Goal: Contribute content: Add original content to the website for others to see

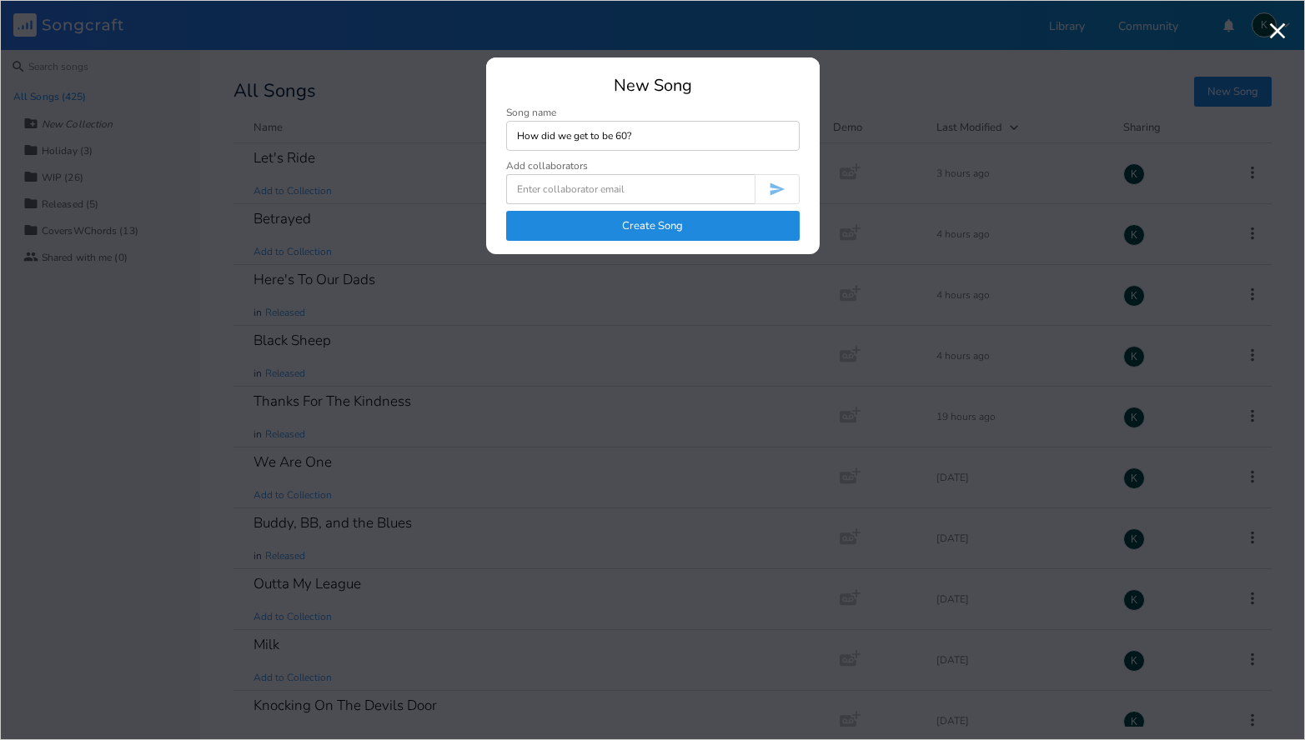
type input "How did we get to be 60?"
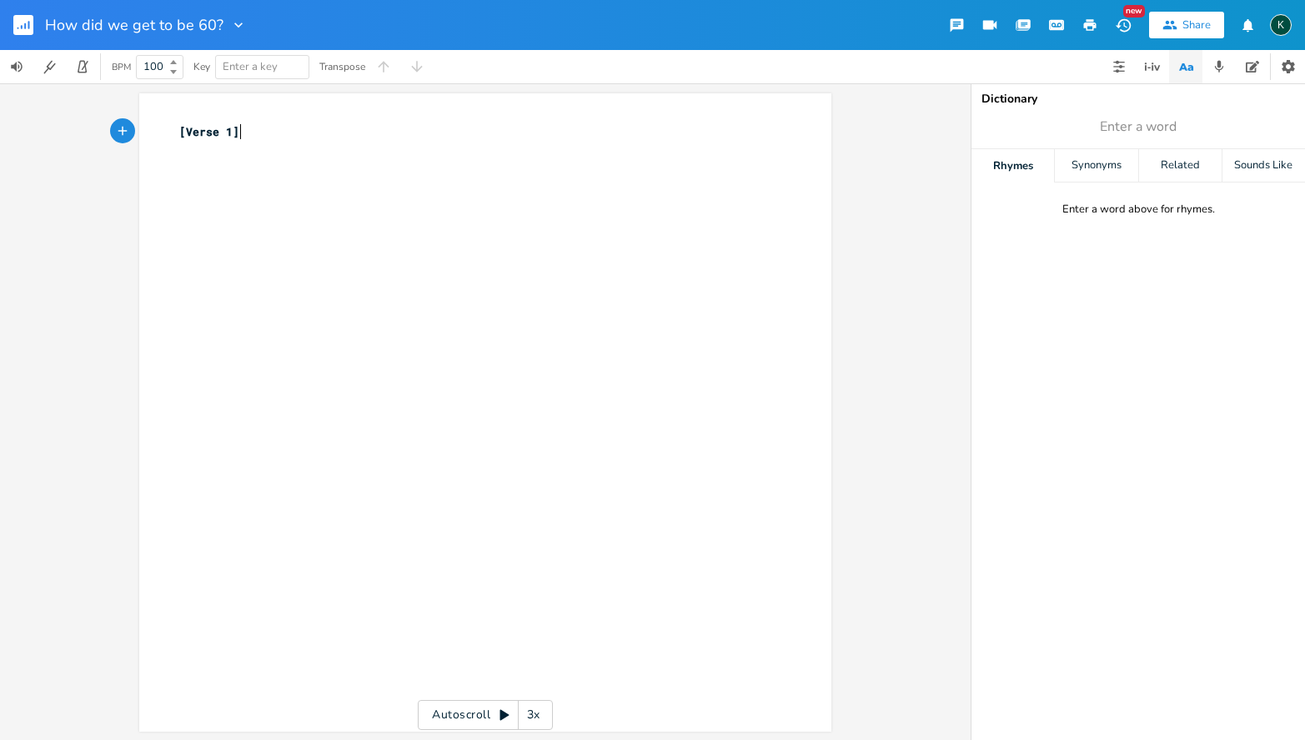
scroll to position [0, 1]
click at [237, 26] on icon "button" at bounding box center [238, 25] width 17 height 17
click at [248, 67] on li "Collection Collections" at bounding box center [268, 76] width 100 height 28
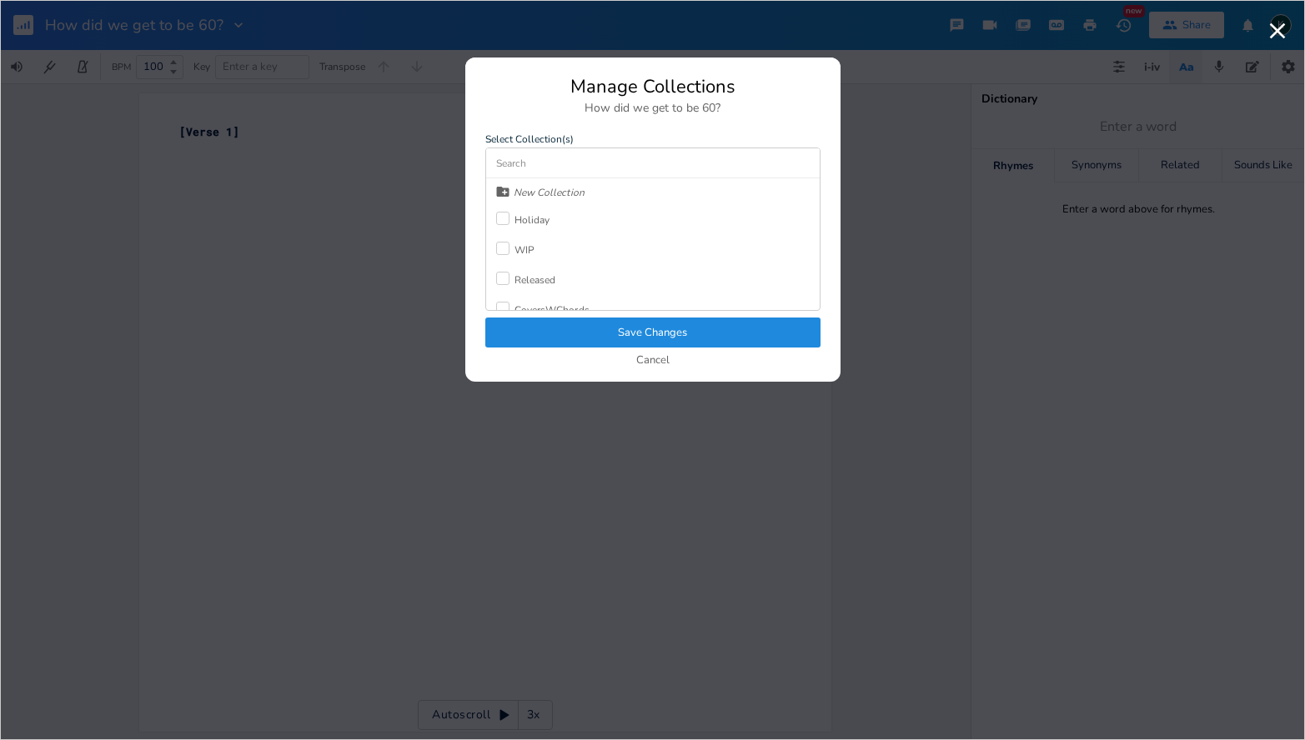
click at [516, 245] on div "WIP" at bounding box center [524, 250] width 20 height 10
click at [570, 339] on button "Save Changes" at bounding box center [652, 333] width 335 height 30
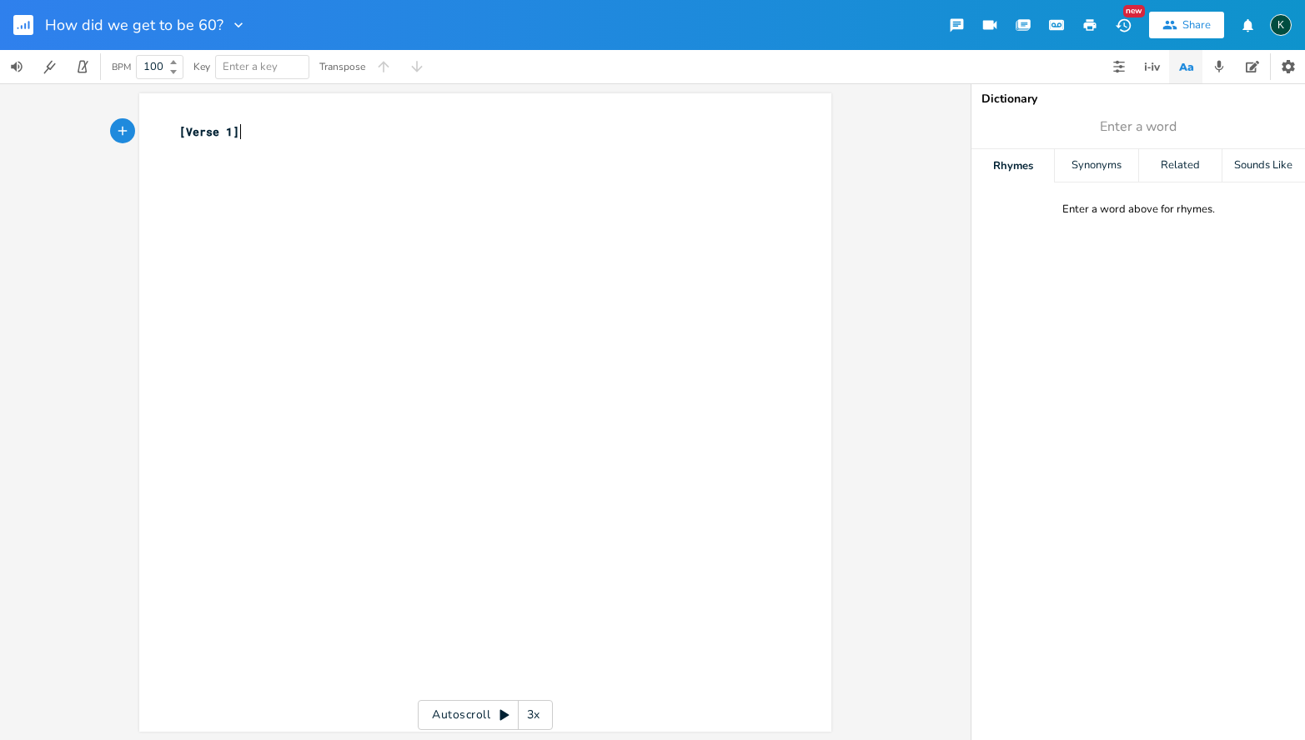
type textarea "[Verse 1]"
drag, startPoint x: 251, startPoint y: 136, endPoint x: 116, endPoint y: 118, distance: 136.3
click at [116, 118] on div "[Verse 1] x [Verse 1] ​ Autoscroll 3x" at bounding box center [485, 411] width 970 height 657
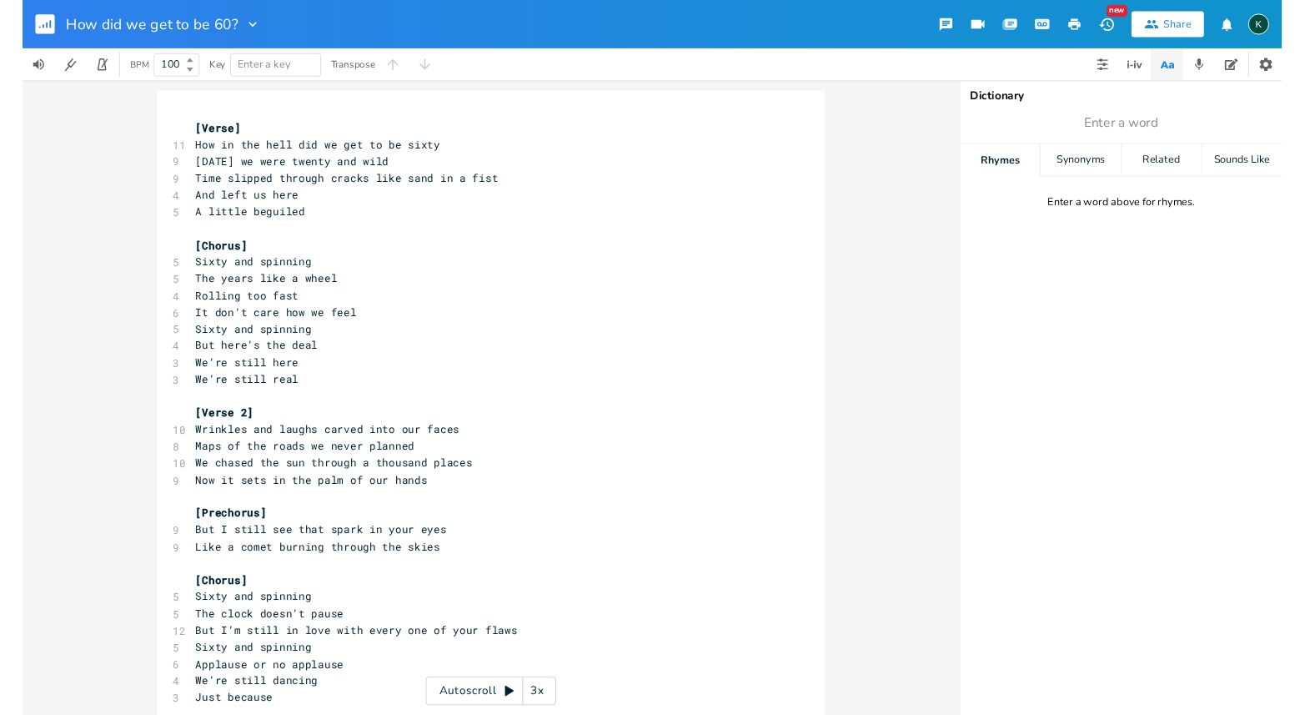
scroll to position [157, 0]
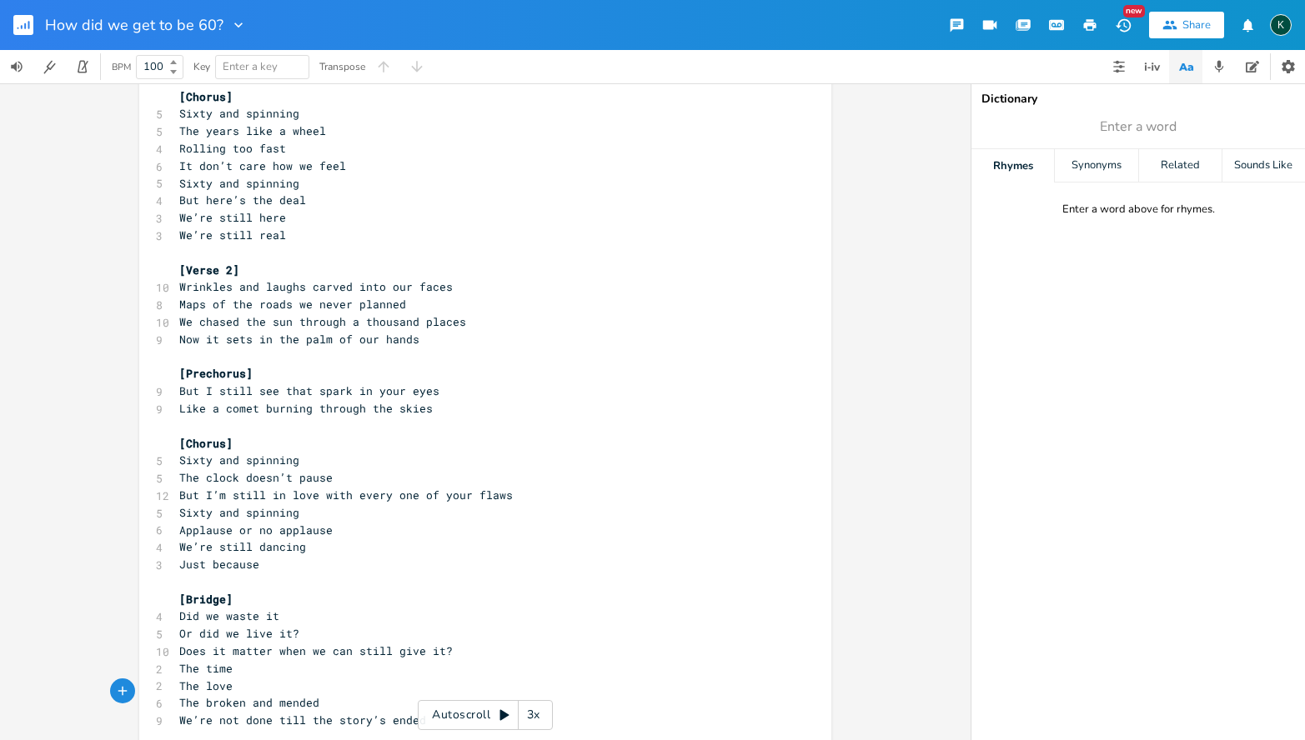
click at [33, 28] on rect "button" at bounding box center [23, 25] width 20 height 20
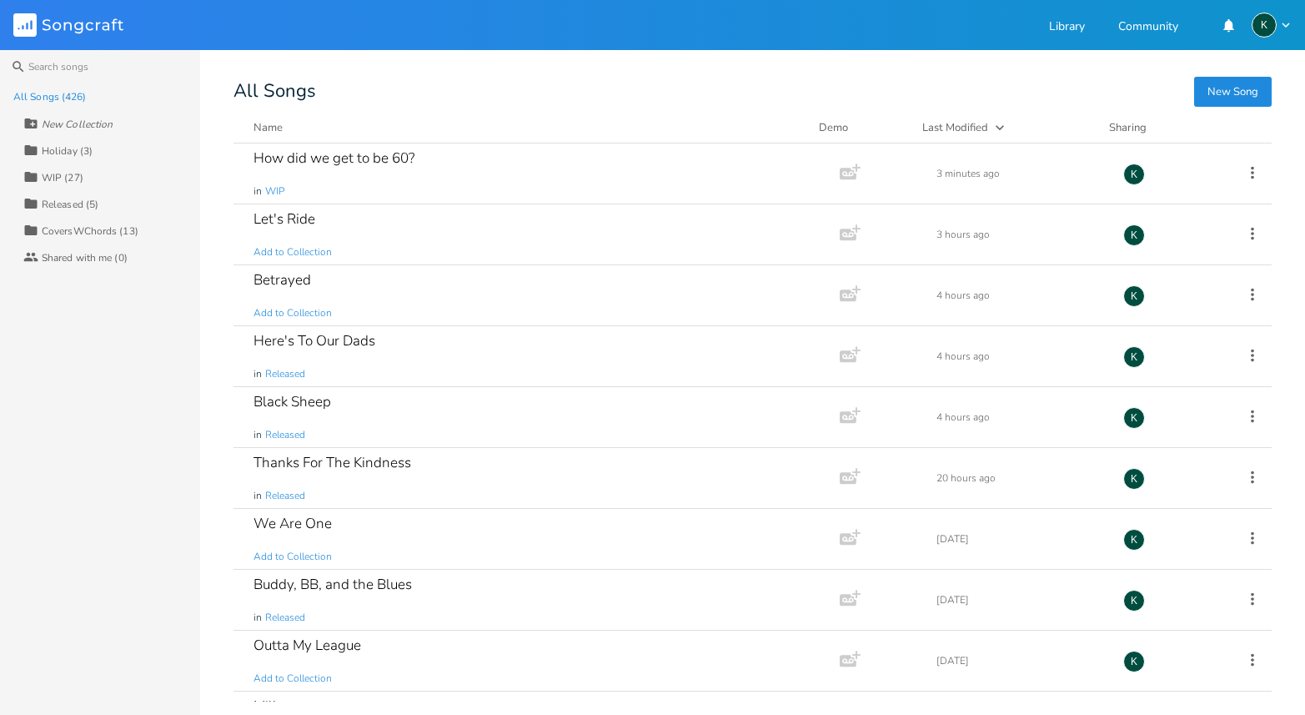
scroll to position [5335, 0]
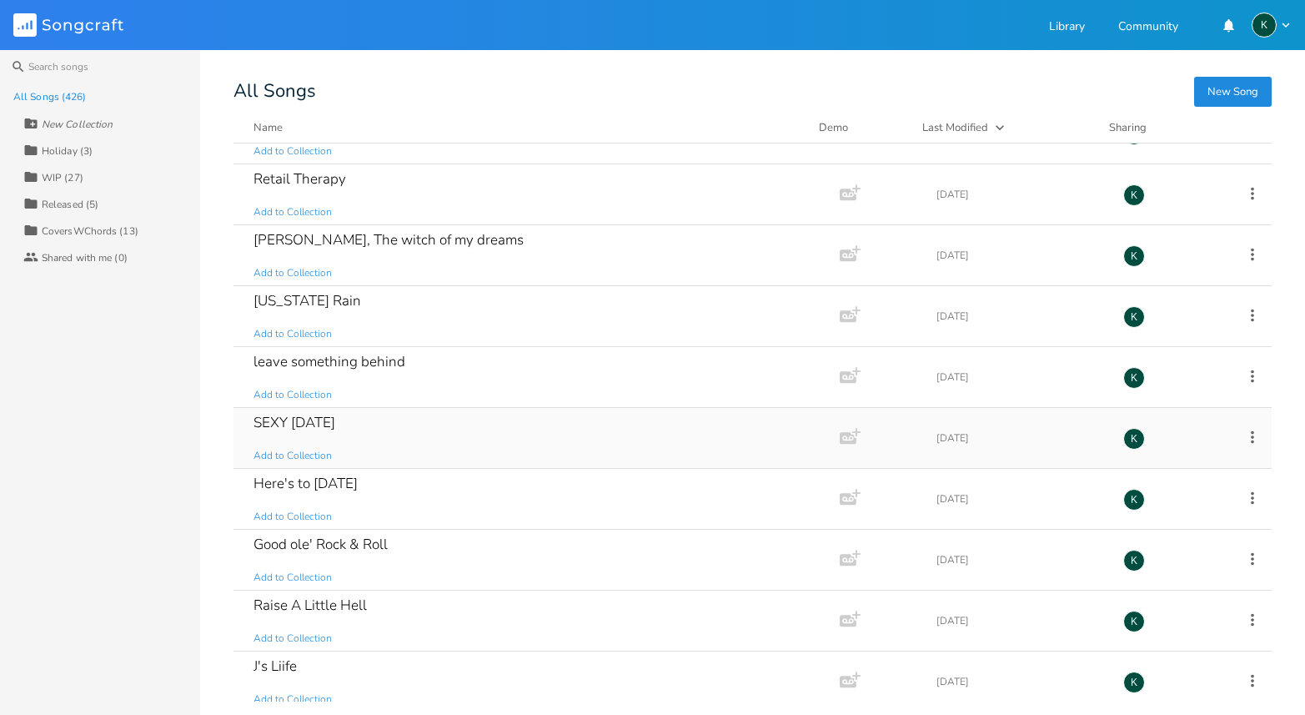
click at [335, 415] on div "SEXY [DATE]" at bounding box center [294, 422] width 82 height 14
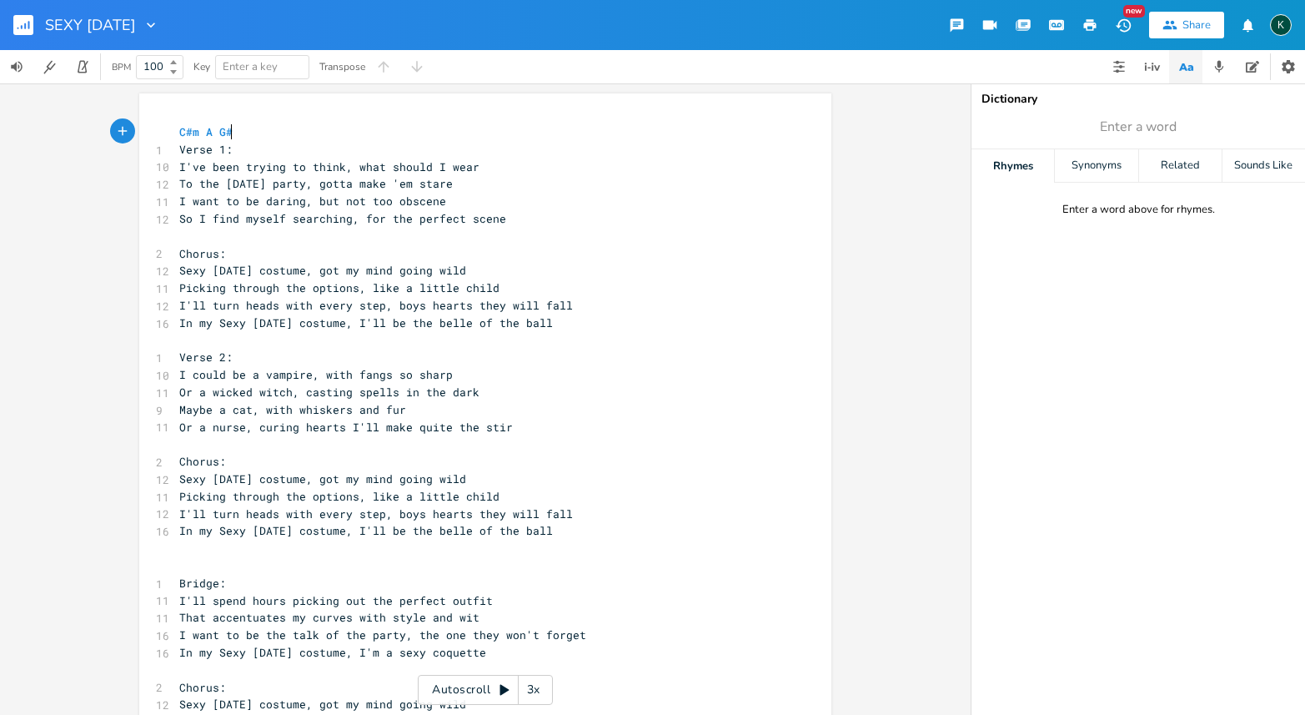
scroll to position [0, 1]
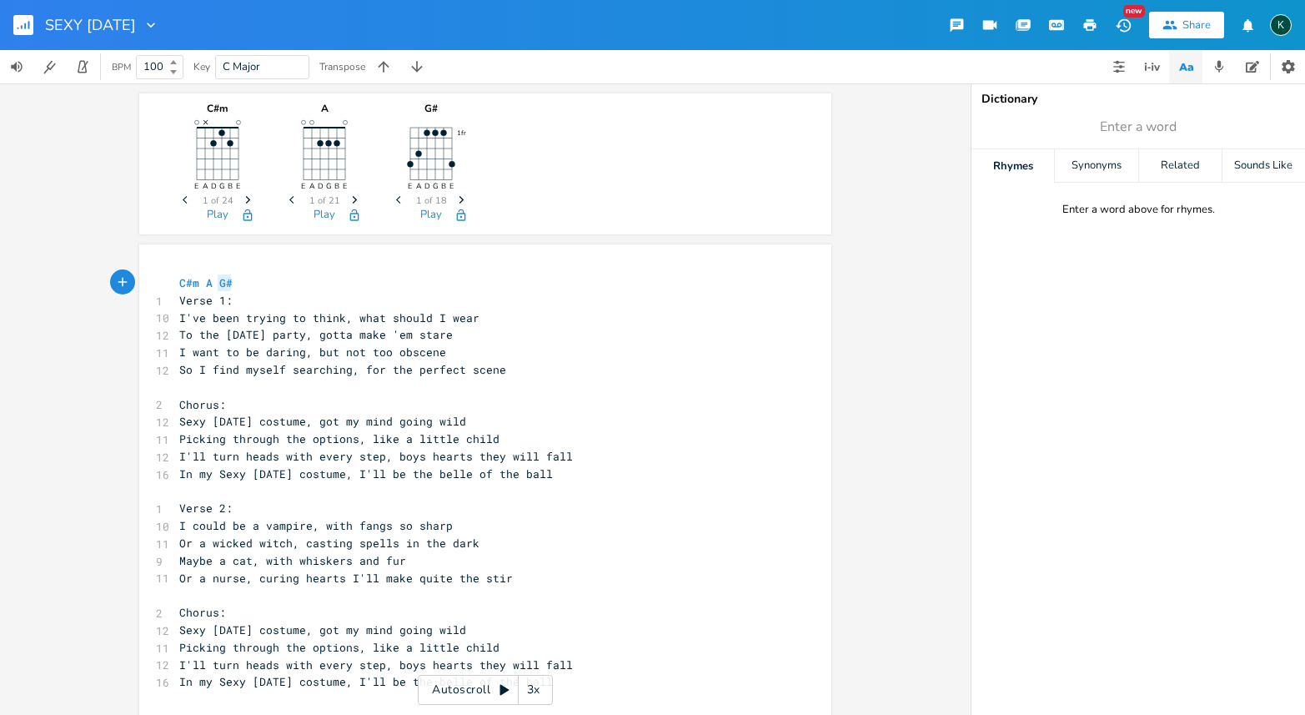
type textarea "C#m A G#"
drag, startPoint x: 228, startPoint y: 280, endPoint x: 116, endPoint y: 276, distance: 112.6
click at [116, 276] on div "C#m E A D G B E × Previous 1 of 24 Next Play A E A D G B E Previous 1 of 21 Nex…" at bounding box center [485, 398] width 970 height 631
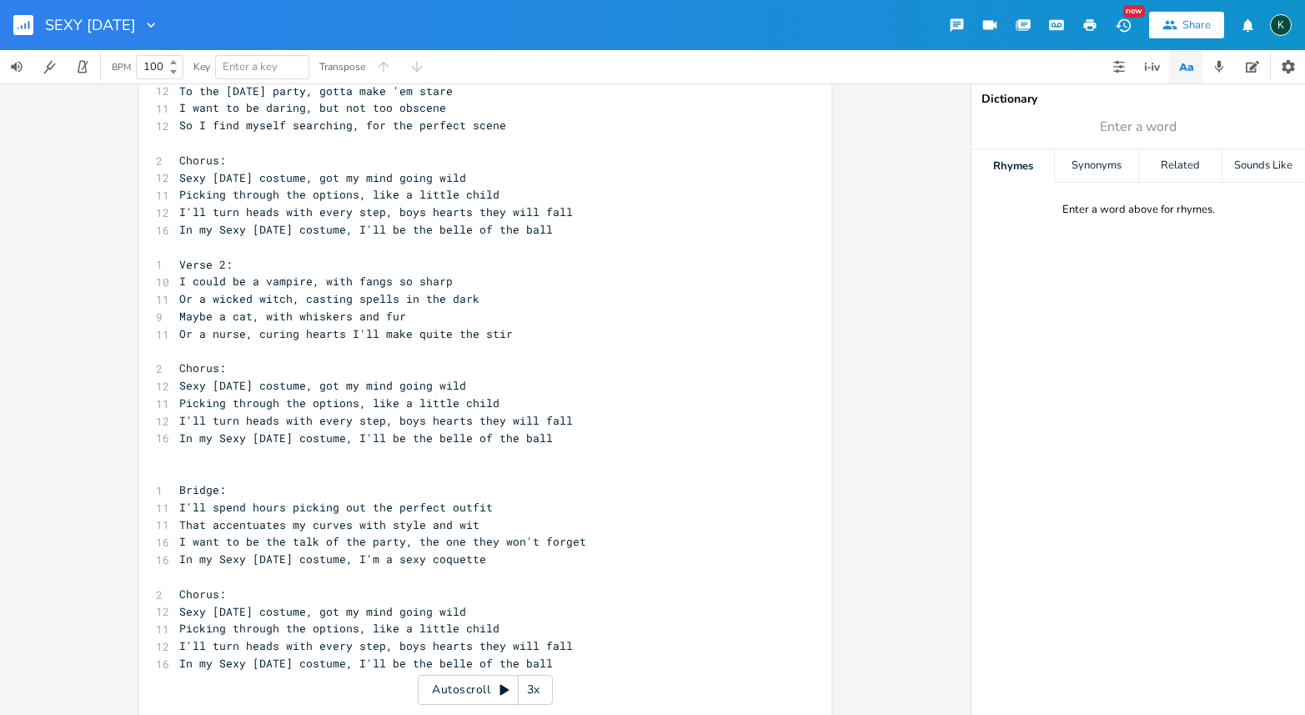
scroll to position [0, 0]
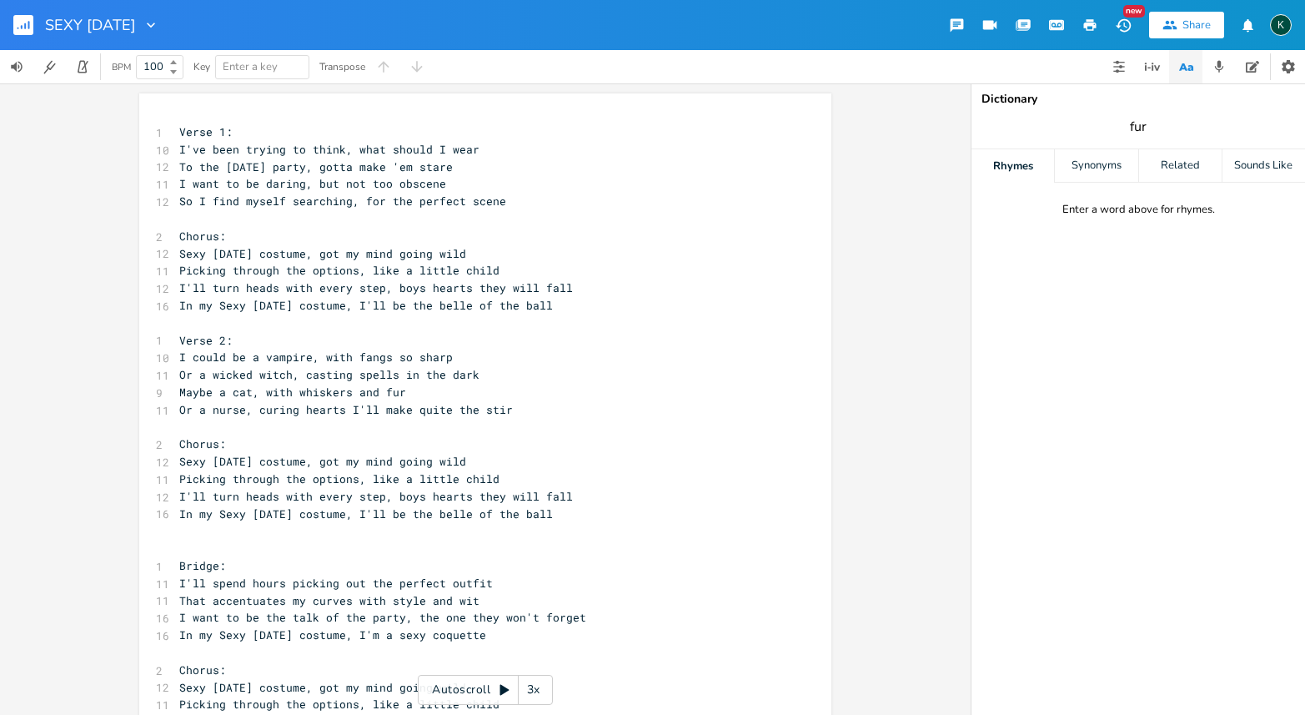
type input "fur"
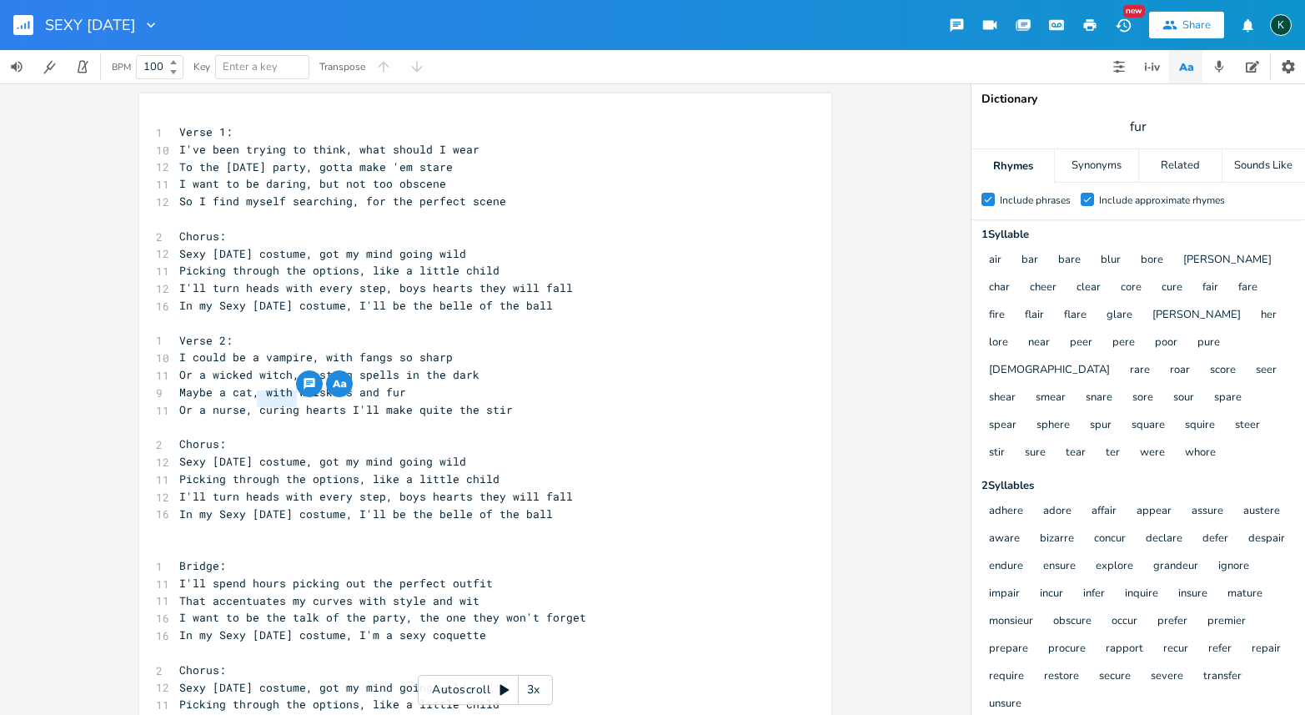
drag, startPoint x: 252, startPoint y: 404, endPoint x: 289, endPoint y: 404, distance: 37.5
click at [289, 404] on span "Or a nurse, curing hearts I'll make quite the stir" at bounding box center [345, 409] width 333 height 15
type textarea "breakin'"
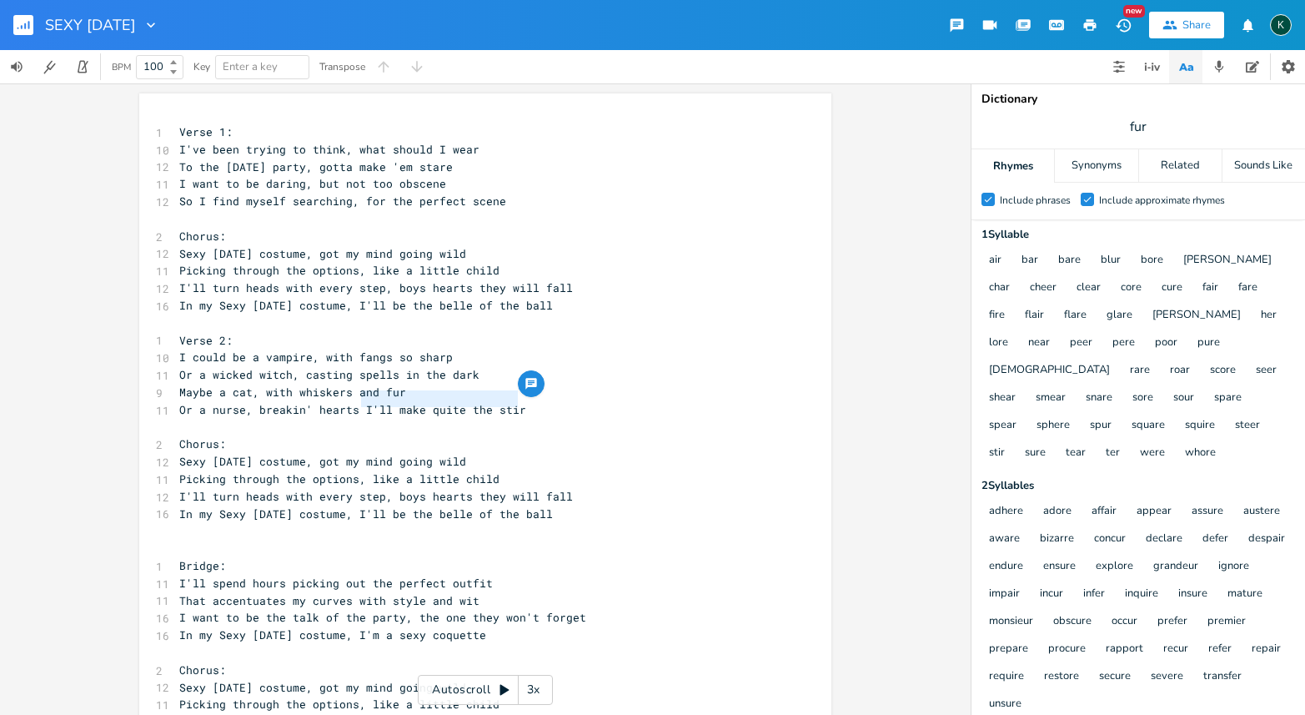
drag, startPoint x: 354, startPoint y: 399, endPoint x: 583, endPoint y: 402, distance: 229.3
click at [583, 402] on pre "Or a nurse, breakin' hearts I'll make quite the stir" at bounding box center [477, 410] width 602 height 18
type textarea "while I look for a cure"
click at [1087, 202] on icon "Check" at bounding box center [1087, 199] width 10 height 10
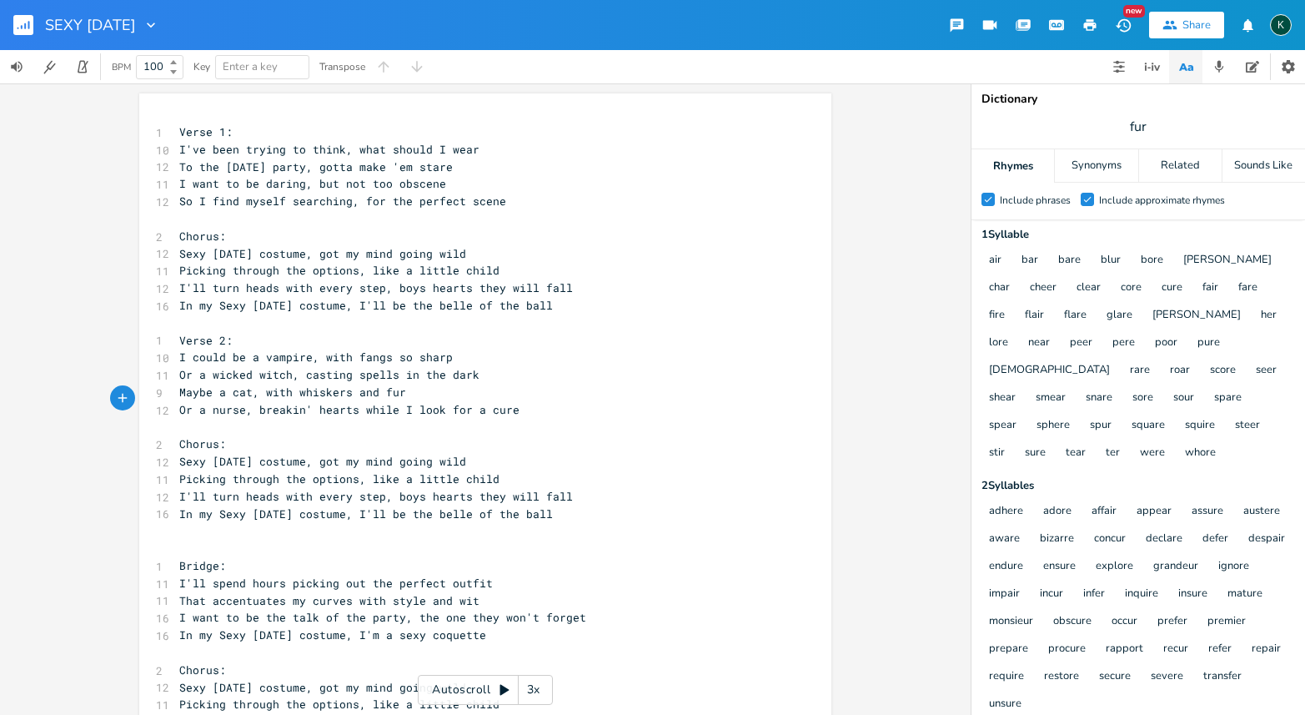
click at [1081, 202] on input "Check Include approximate rhymes" at bounding box center [1081, 199] width 0 height 11
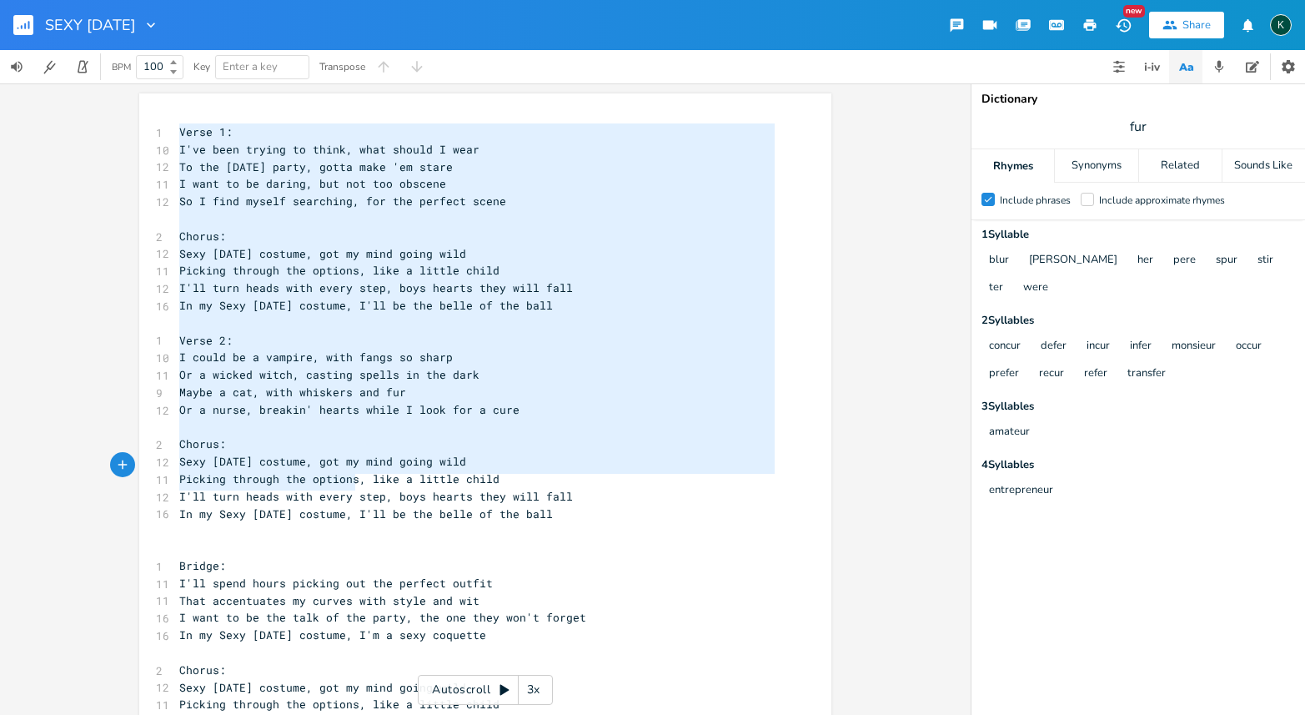
scroll to position [51, 0]
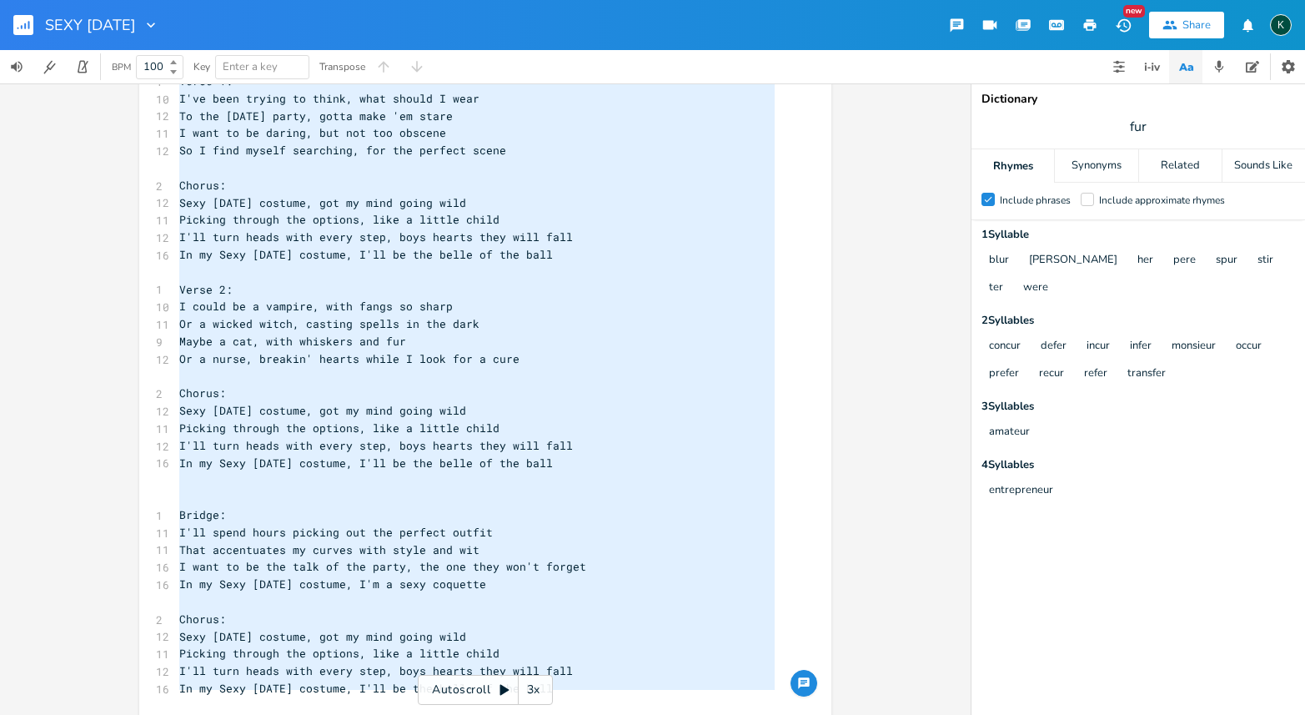
drag, startPoint x: 173, startPoint y: 127, endPoint x: 488, endPoint y: 767, distance: 713.7
click at [488, 715] on html "SEXY [DATE] New Share K BPM 100 Key Enter a key Transpose x 1 Verse 1: 10 I've …" at bounding box center [652, 357] width 1305 height 715
type textarea "Verse 1: I've been trying to think, what should I wear To the [DATE] party, got…"
